Goal: Task Accomplishment & Management: Use online tool/utility

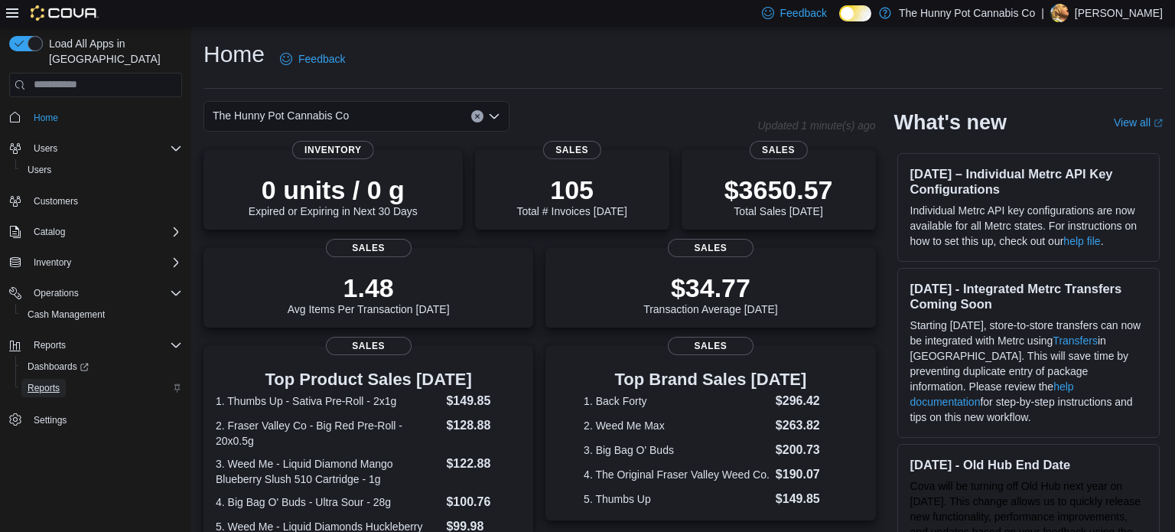
click at [53, 382] on span "Reports" at bounding box center [44, 388] width 32 height 12
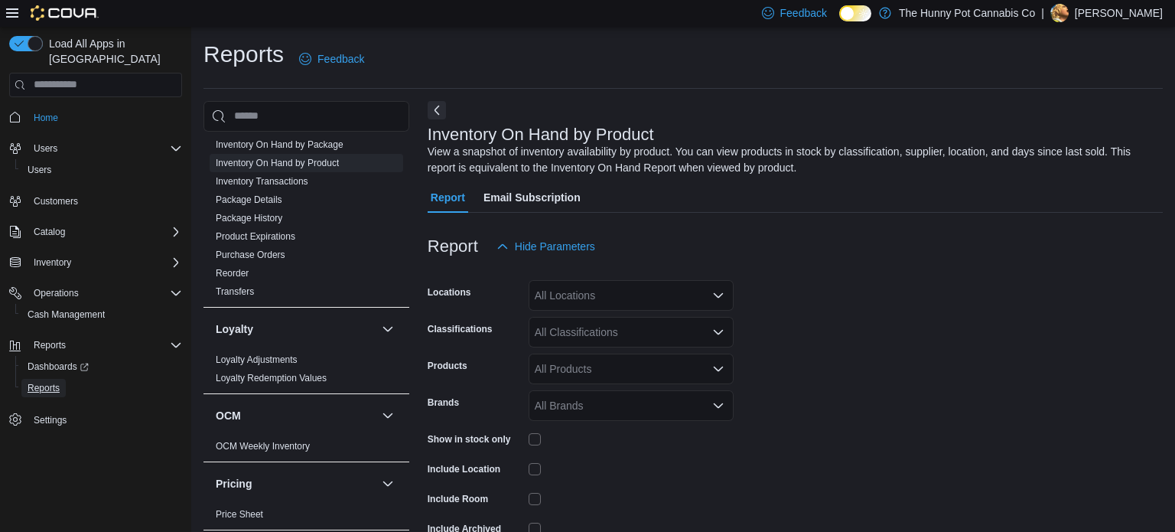
scroll to position [51, 0]
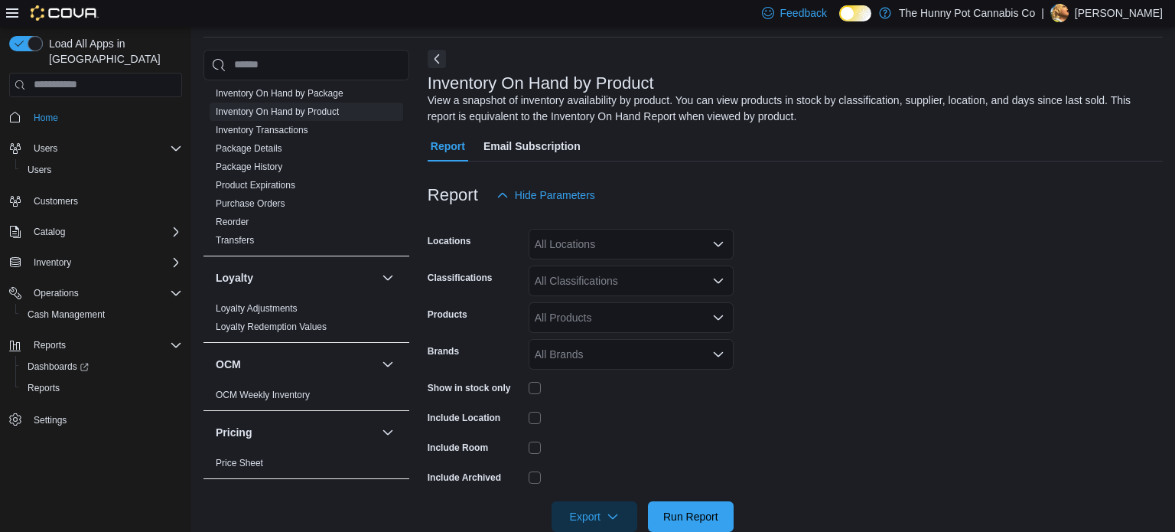
click at [589, 246] on div "All Locations" at bounding box center [631, 244] width 205 height 31
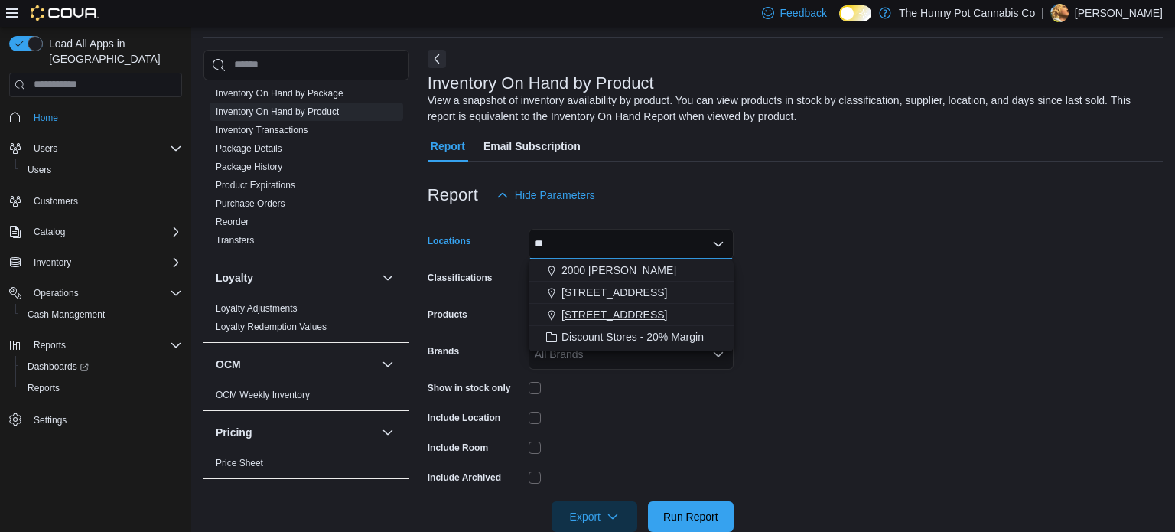
type input "**"
click at [620, 319] on span "[STREET_ADDRESS]" at bounding box center [615, 314] width 106 height 15
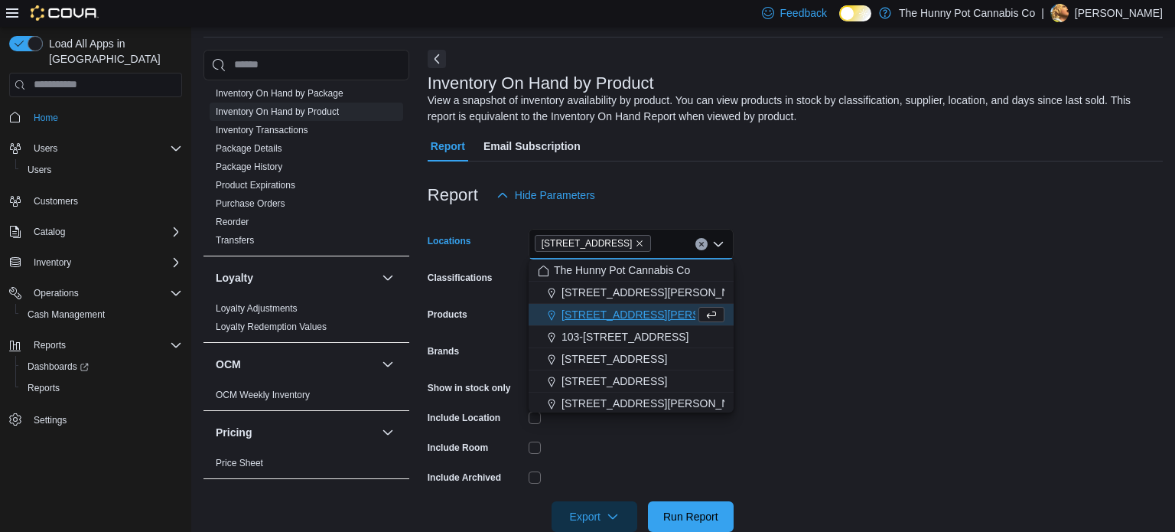
click at [816, 396] on form "Locations 206 Bank Street Combo box. Selected. 206 Bank Street. Press Backspace…" at bounding box center [795, 370] width 735 height 321
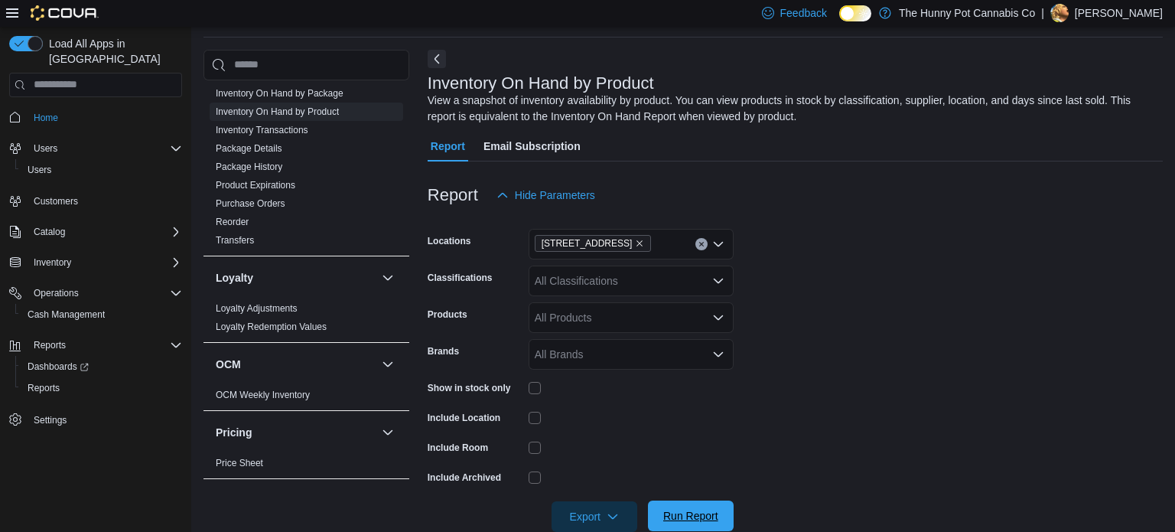
click at [701, 509] on span "Run Report" at bounding box center [690, 515] width 55 height 15
click at [652, 511] on button "Run Report" at bounding box center [691, 515] width 86 height 31
click at [602, 504] on span "Export" at bounding box center [594, 515] width 67 height 31
click at [616, 422] on span "Export to Excel" at bounding box center [596, 422] width 69 height 12
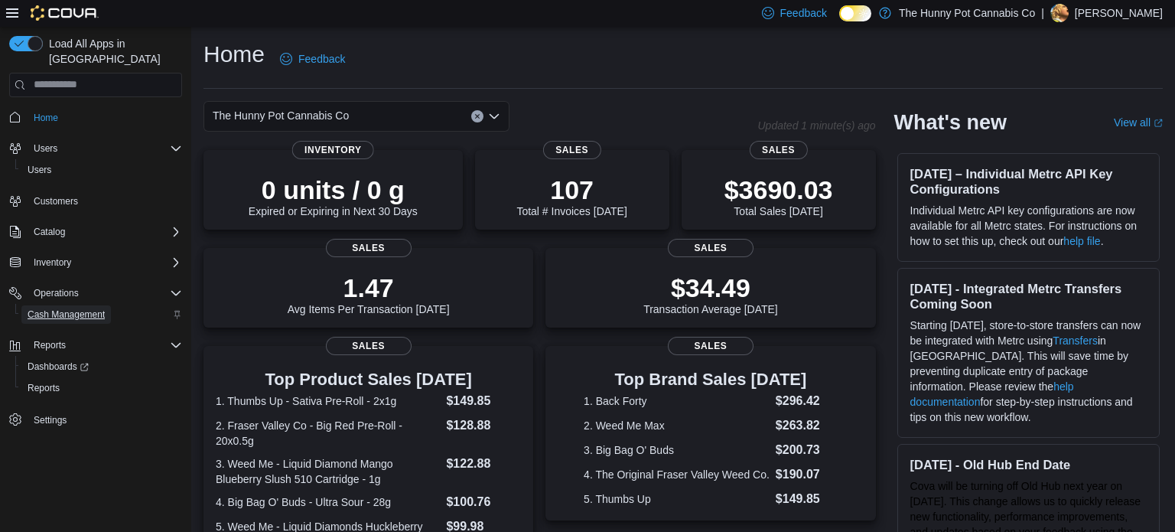
click at [77, 308] on span "Cash Management" at bounding box center [66, 314] width 77 height 12
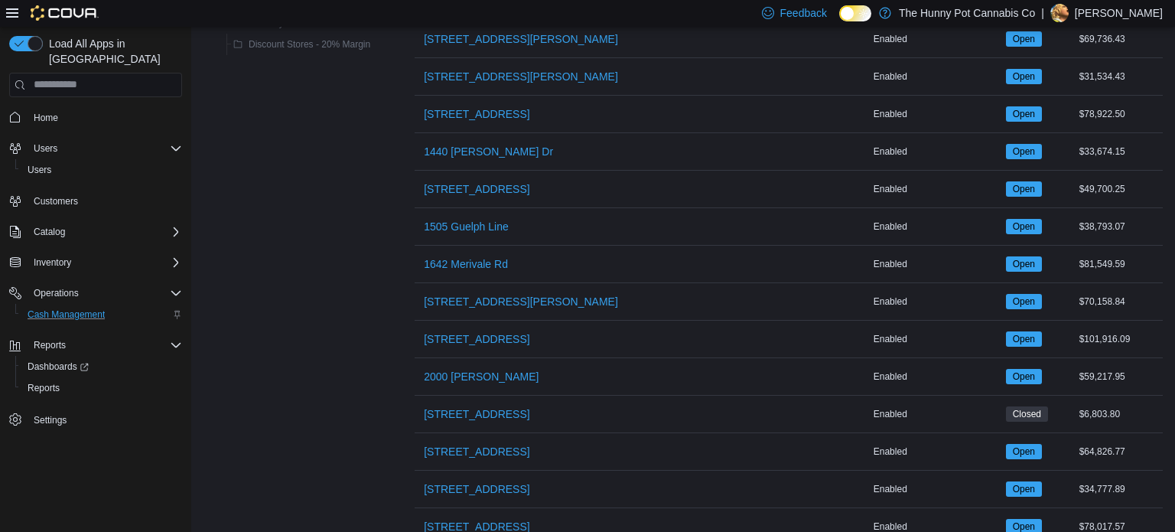
scroll to position [410, 0]
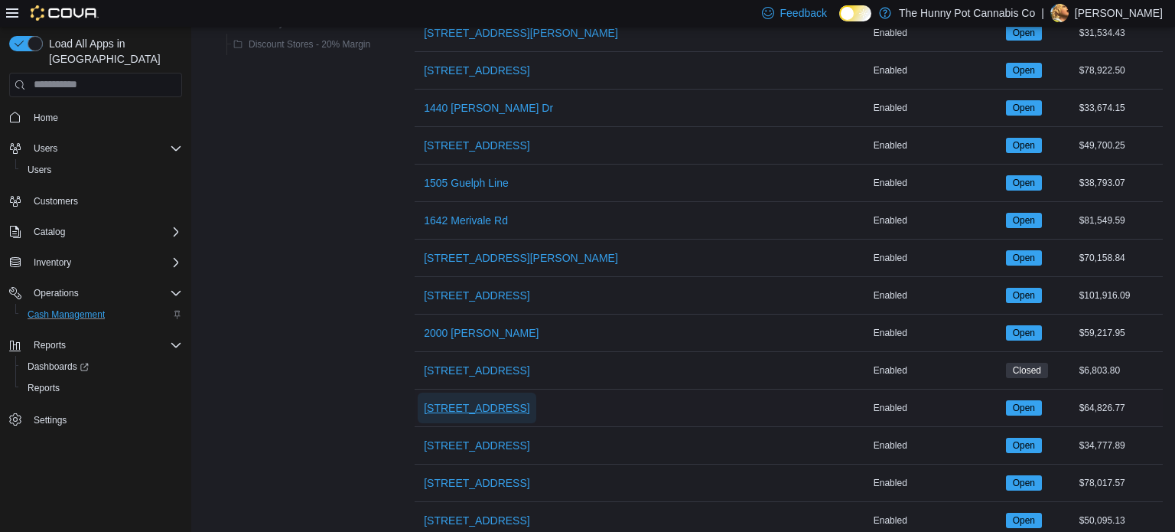
click at [485, 404] on span "[STREET_ADDRESS]" at bounding box center [477, 407] width 106 height 15
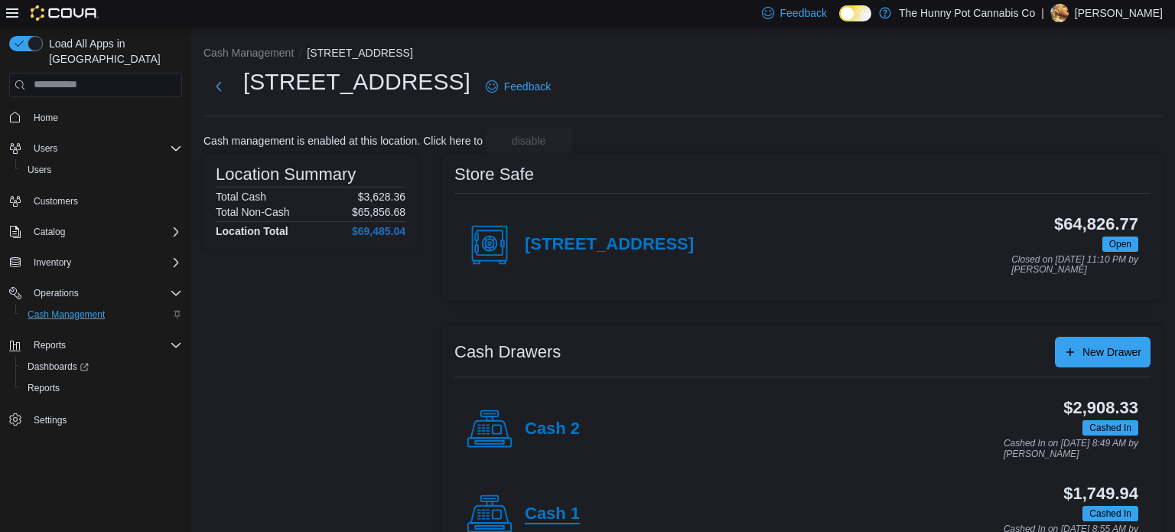
click at [544, 514] on h4 "Cash 1" at bounding box center [552, 514] width 55 height 20
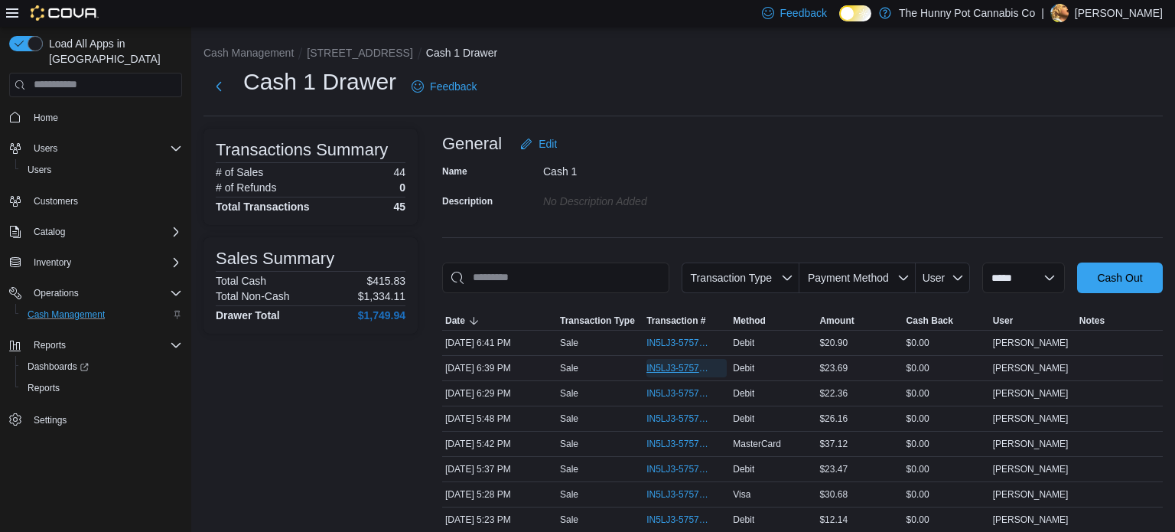
click at [690, 370] on span "IN5LJ3-5757950" at bounding box center [679, 368] width 65 height 12
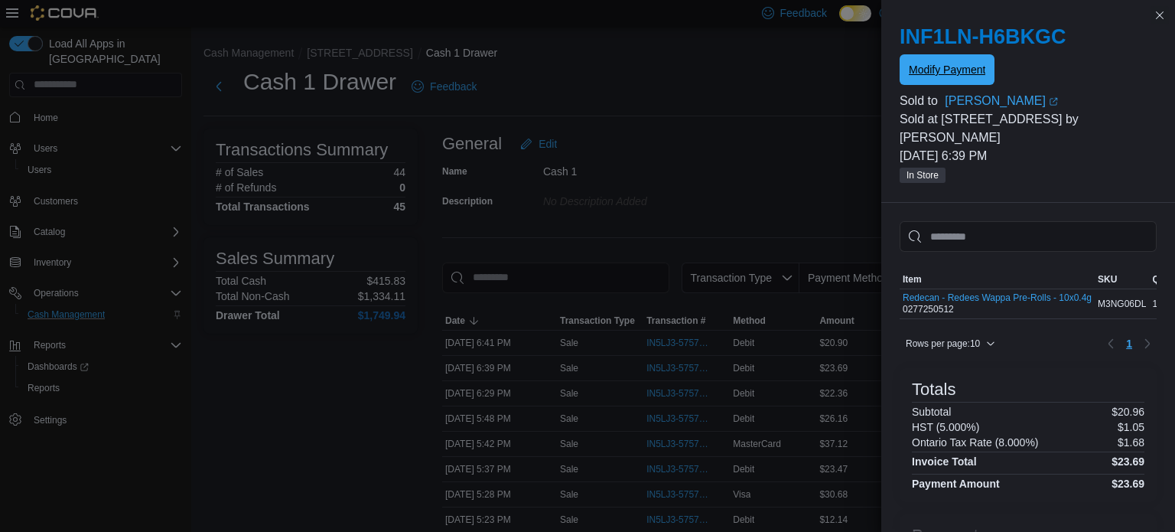
click at [944, 74] on span "Modify Payment" at bounding box center [947, 69] width 77 height 15
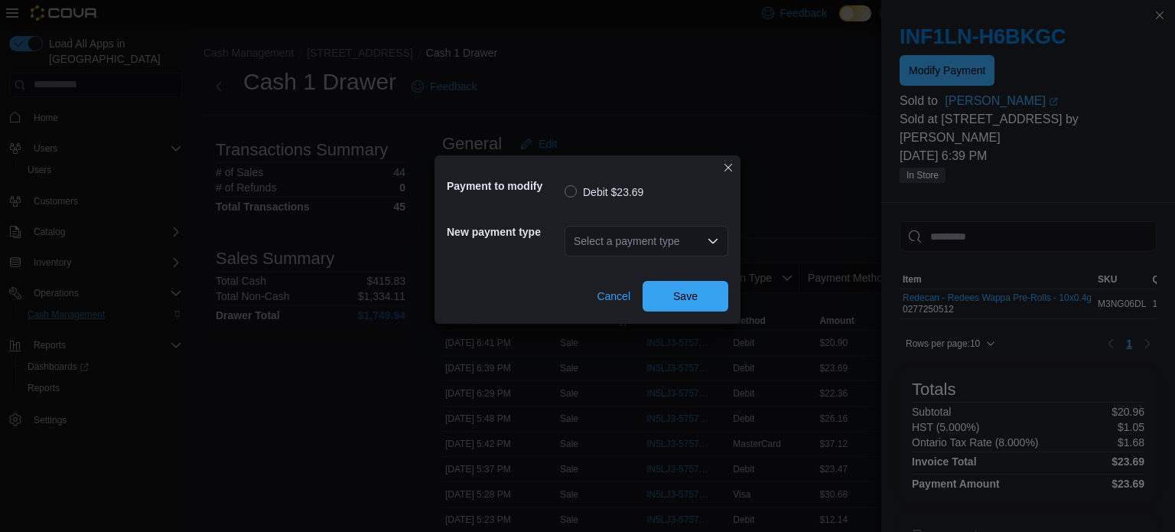
click at [663, 250] on div "Select a payment type" at bounding box center [647, 241] width 164 height 31
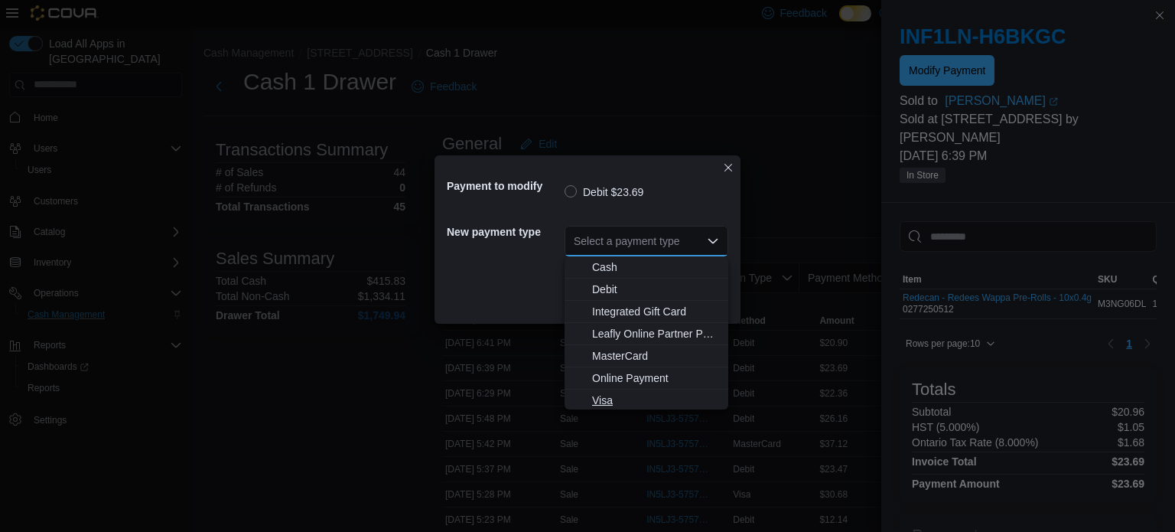
click at [628, 399] on span "Visa" at bounding box center [655, 400] width 127 height 15
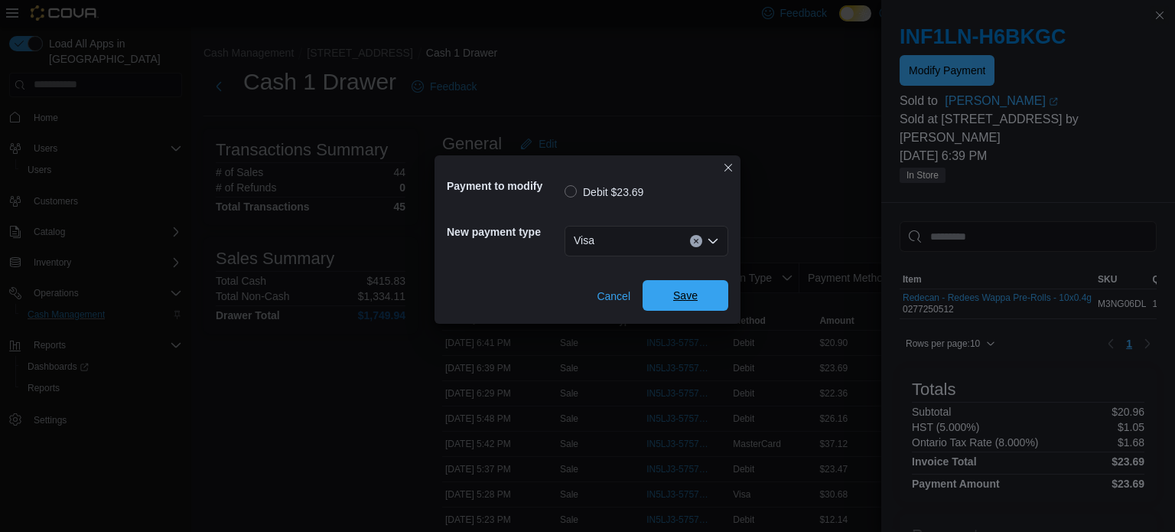
click at [680, 310] on span "Save" at bounding box center [685, 295] width 67 height 31
